Goal: Find specific page/section: Find specific page/section

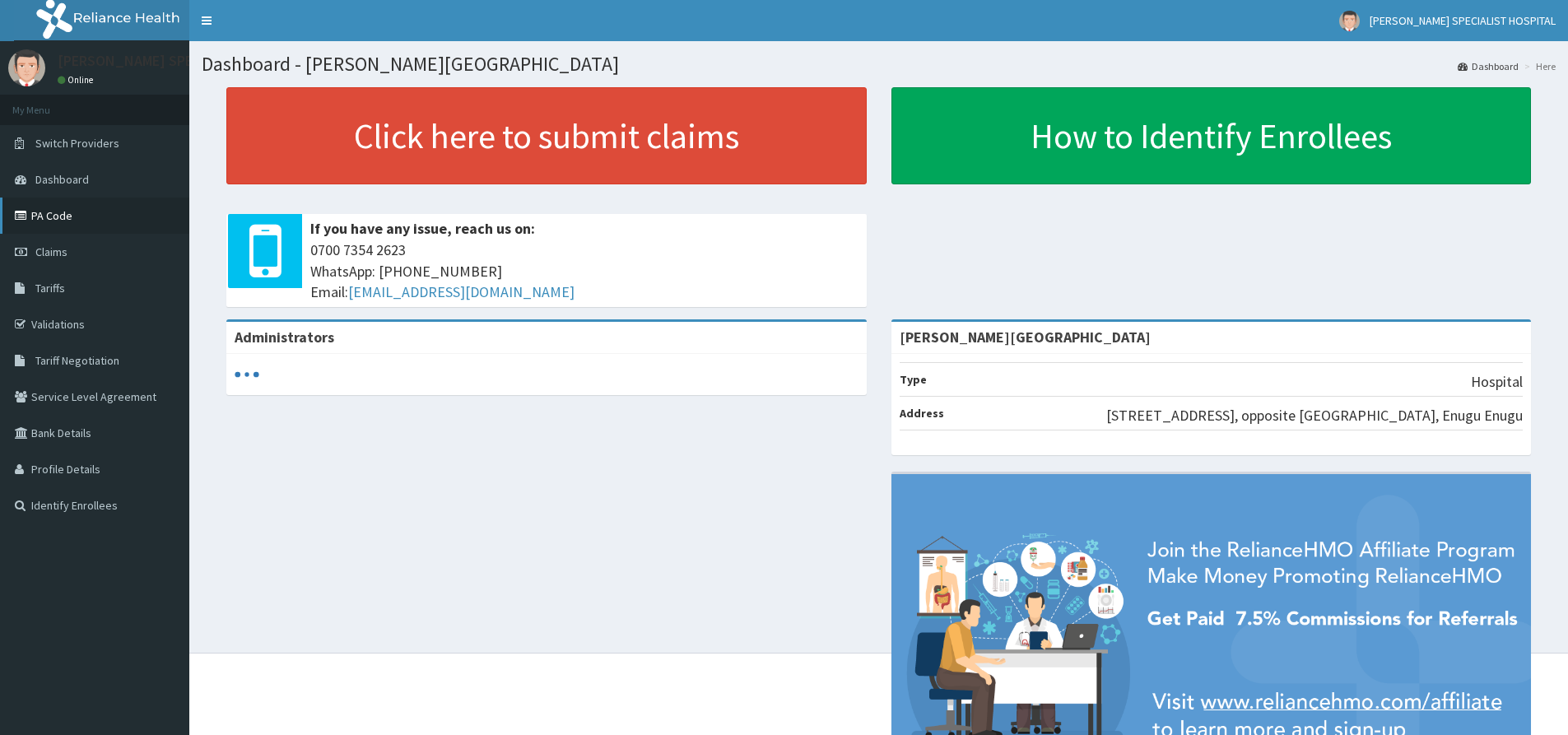
click at [50, 215] on link "PA Code" at bounding box center [95, 216] width 189 height 37
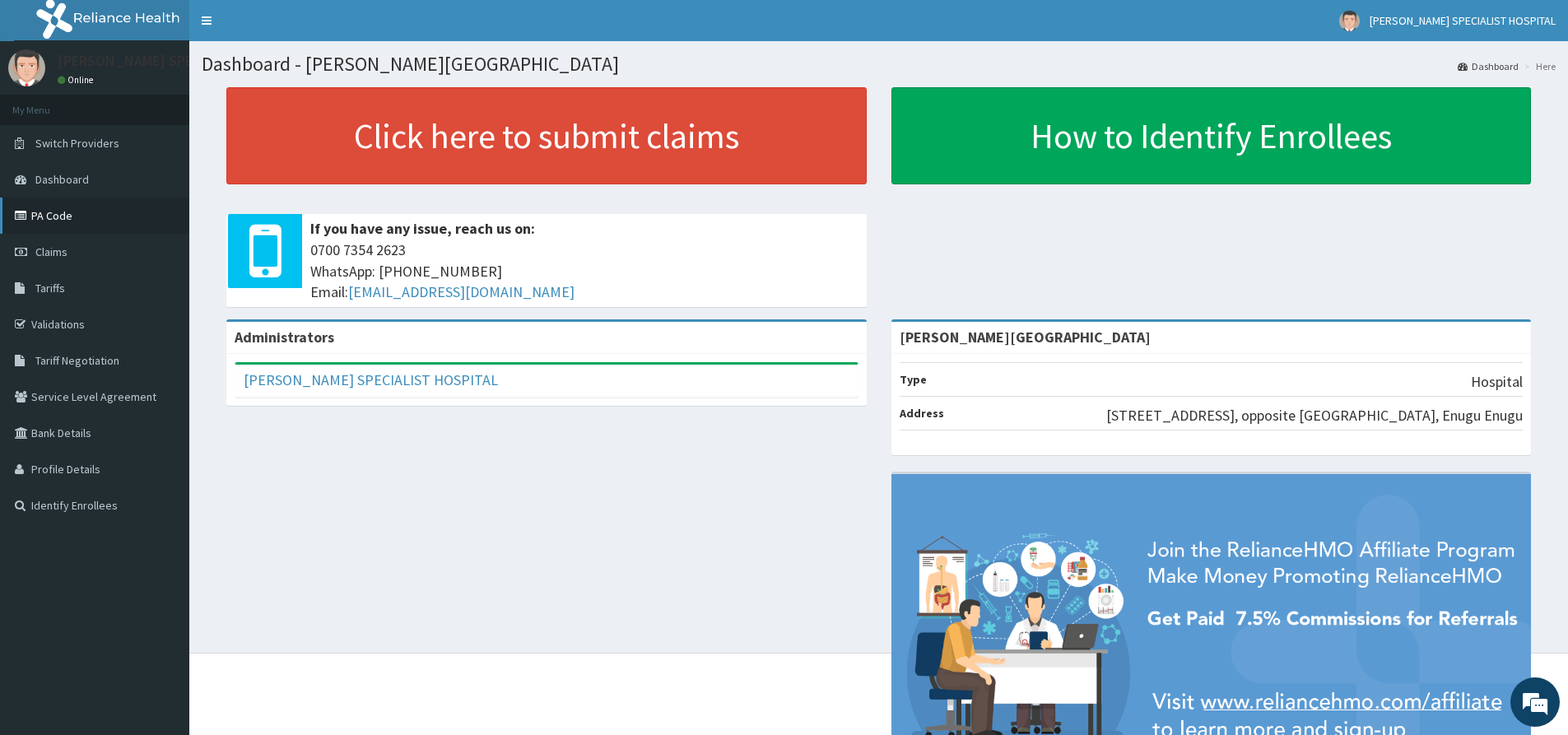
click at [46, 209] on link "PA Code" at bounding box center [95, 216] width 189 height 37
